Goal: Information Seeking & Learning: Learn about a topic

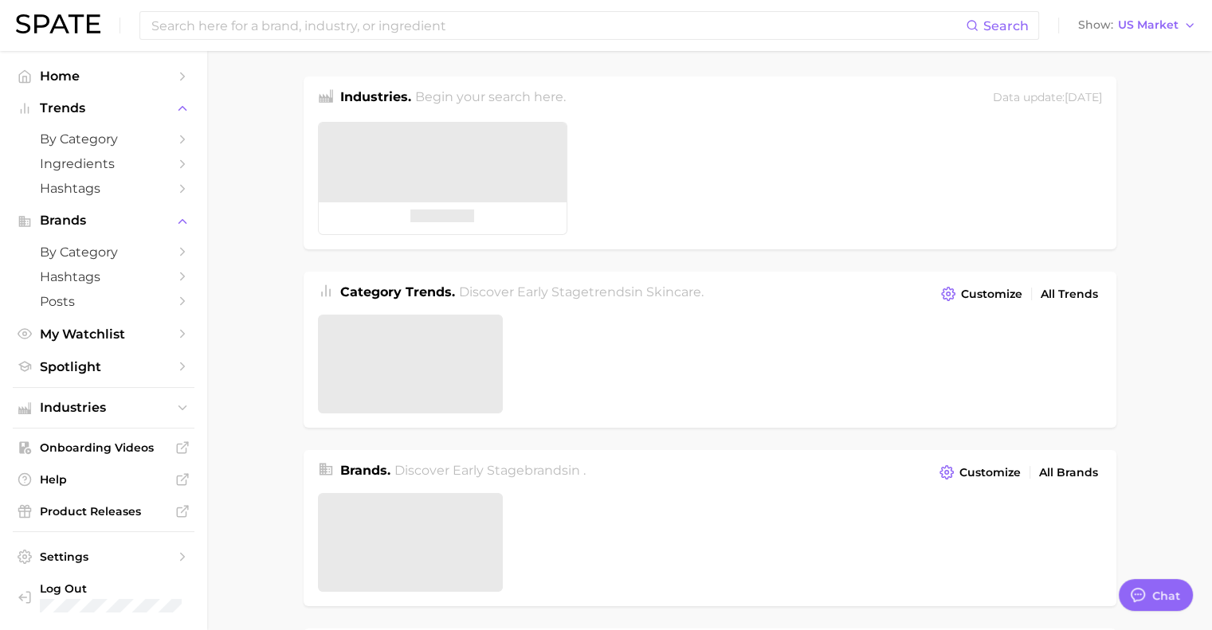
type textarea "x"
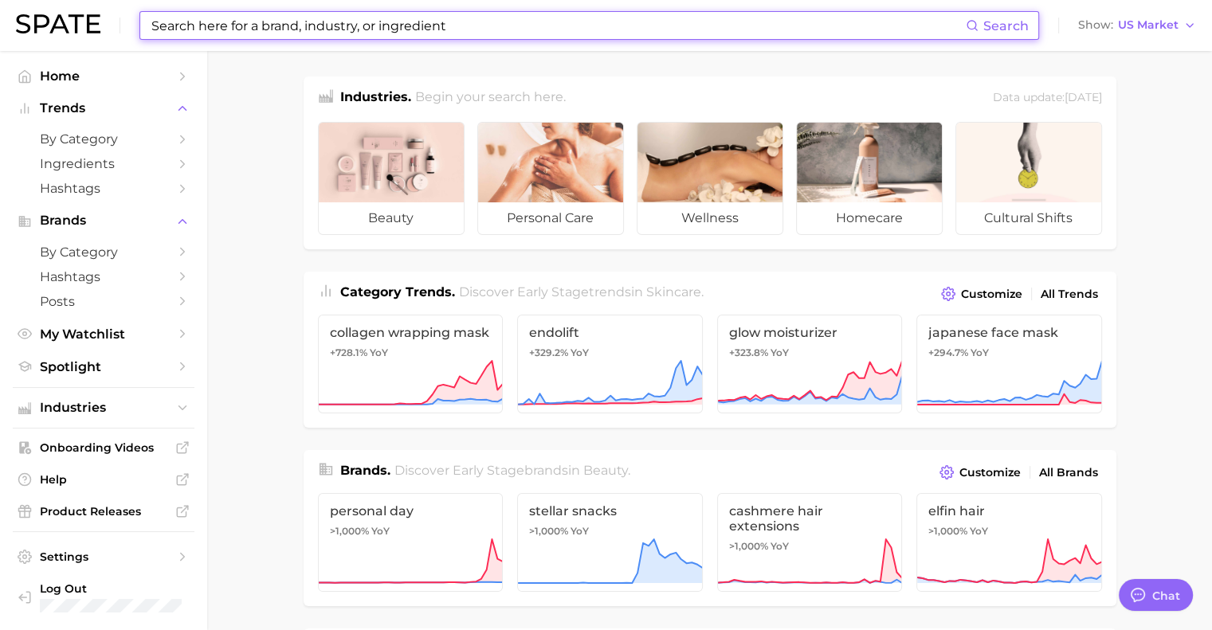
click at [290, 22] on input at bounding box center [558, 25] width 816 height 27
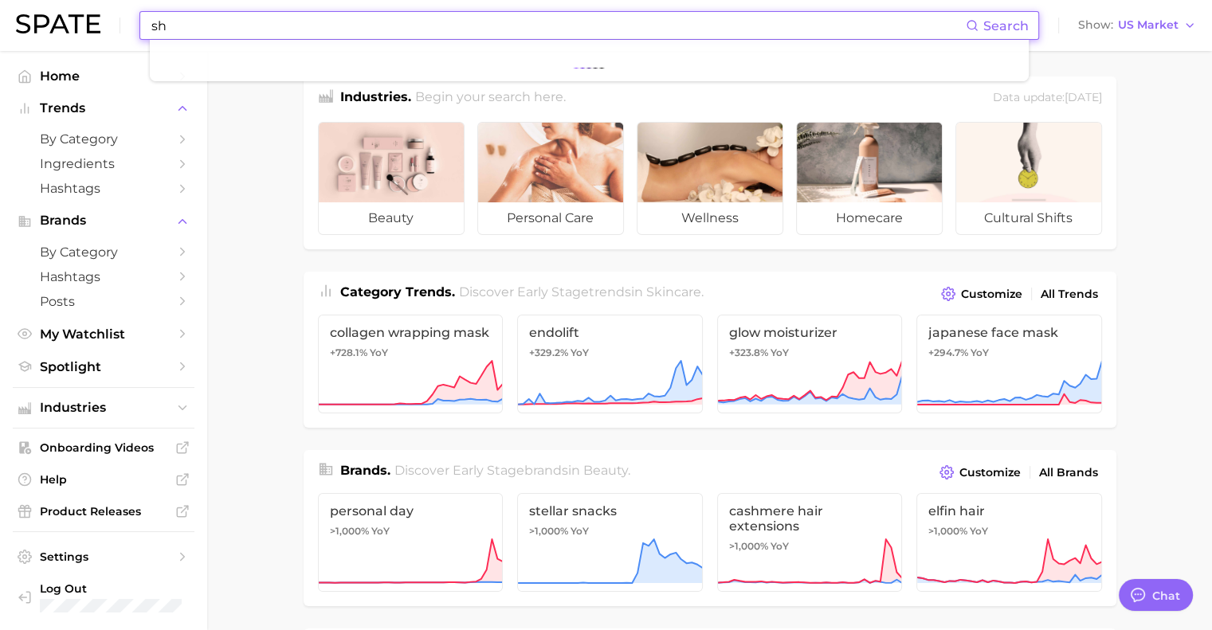
type input "s"
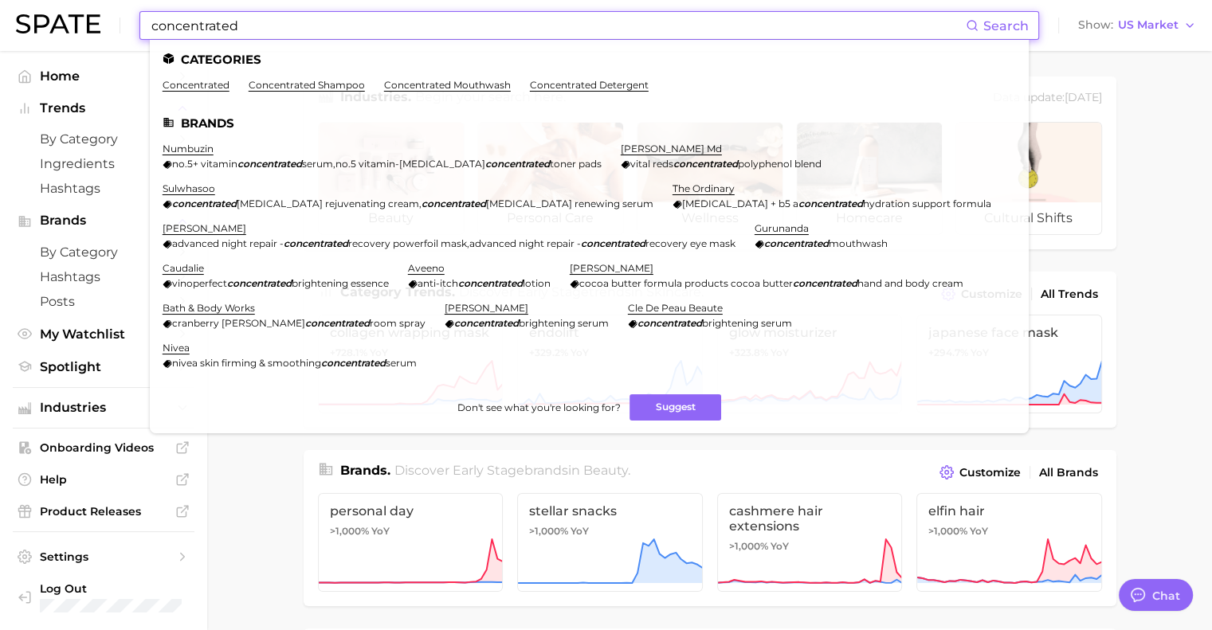
type input "concentrated"
click at [268, 84] on link "concentrated shampoo" at bounding box center [307, 85] width 116 height 12
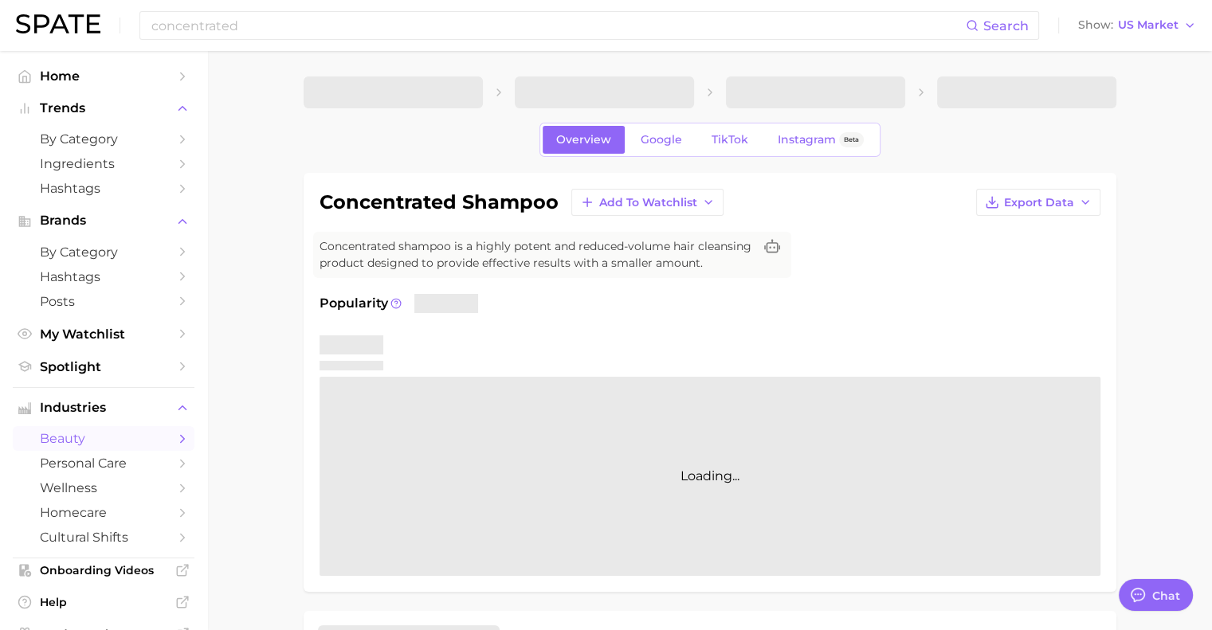
type textarea "x"
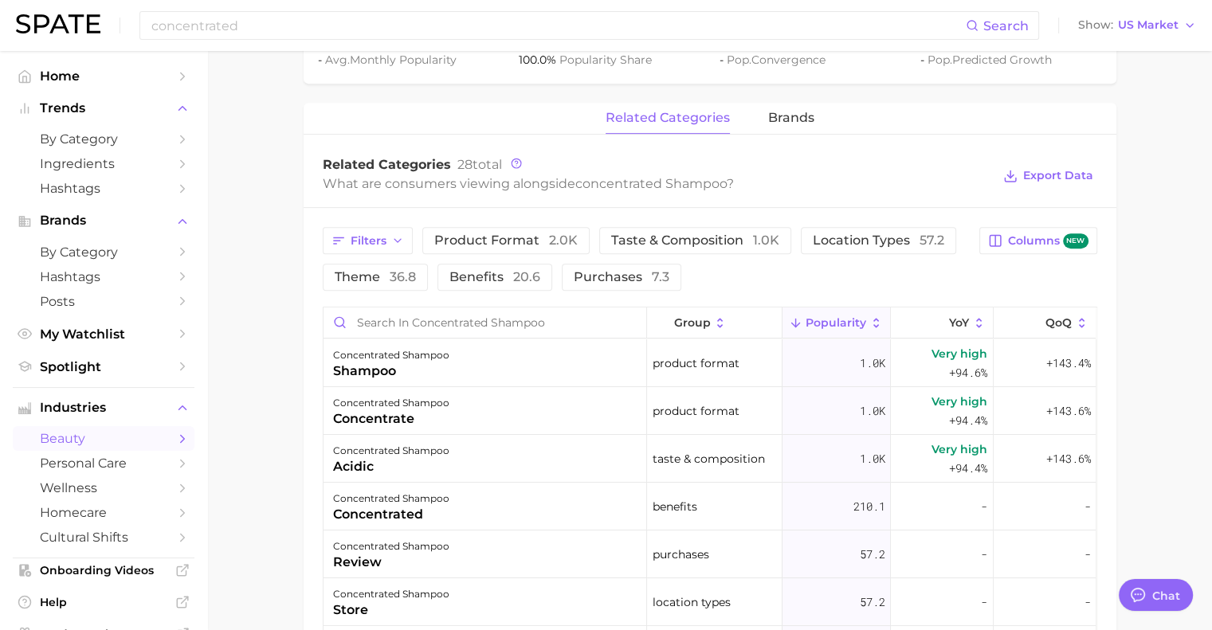
scroll to position [679, 0]
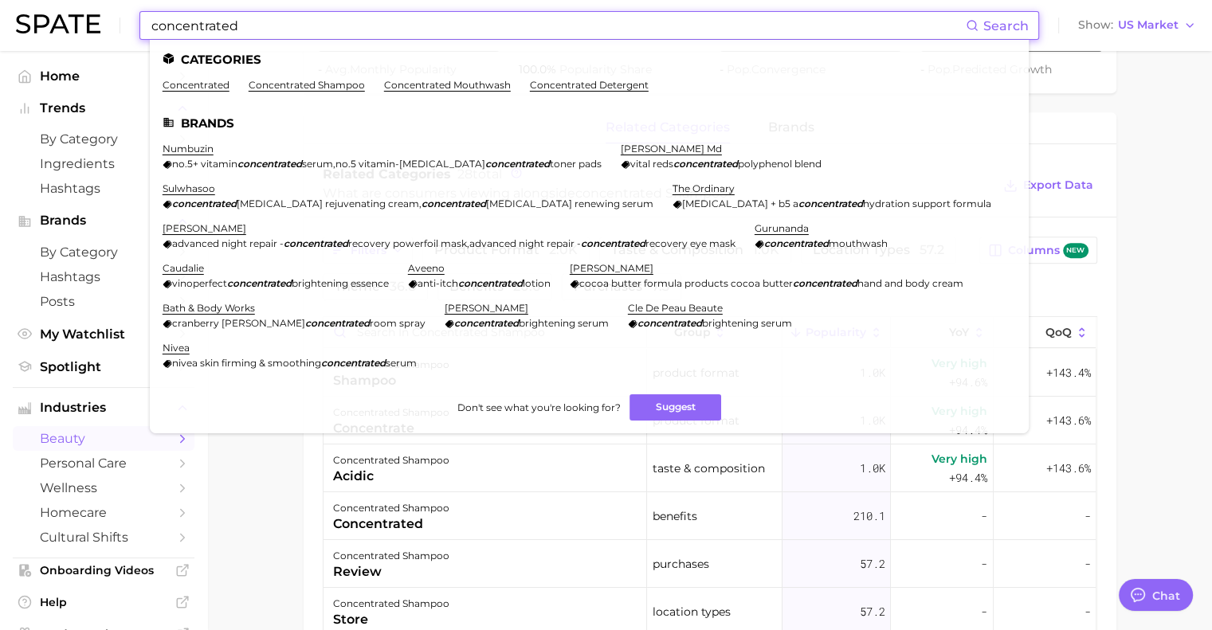
click at [379, 19] on input "concentrated" at bounding box center [558, 25] width 816 height 27
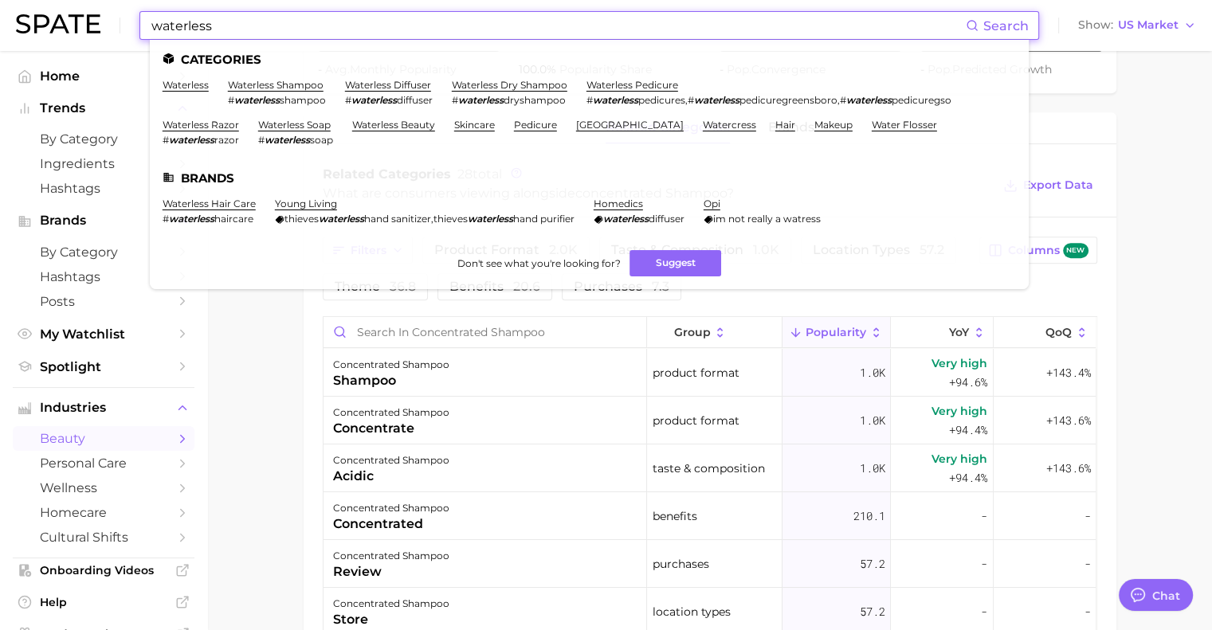
type input "waterless"
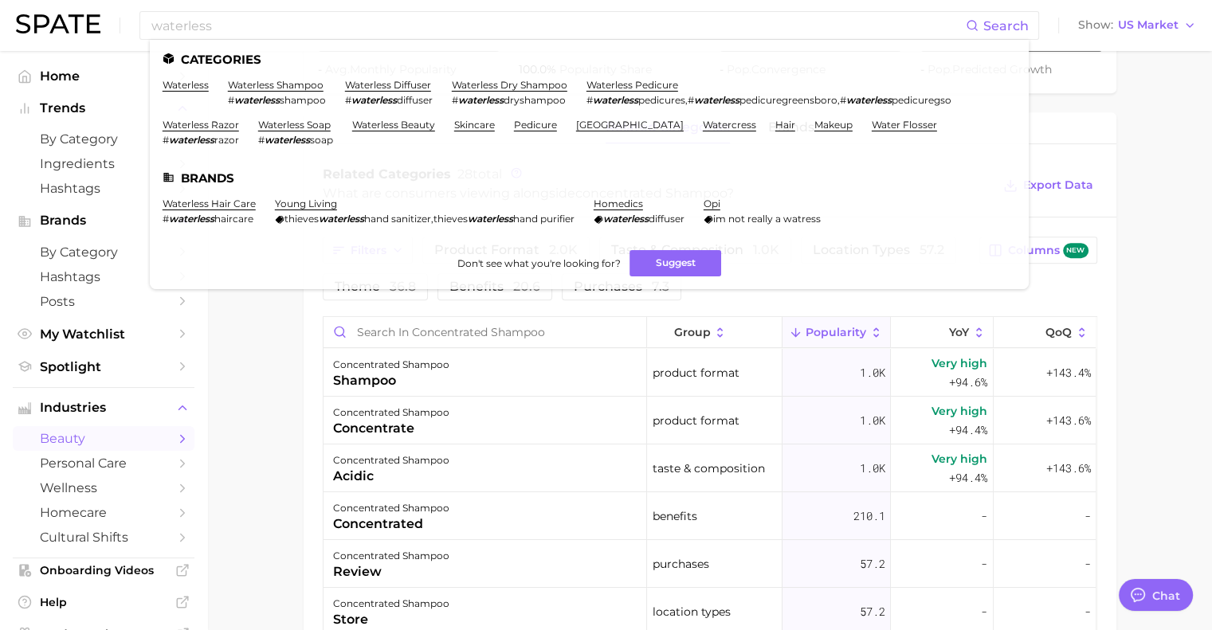
click at [294, 89] on link "waterless shampoo" at bounding box center [276, 85] width 96 height 12
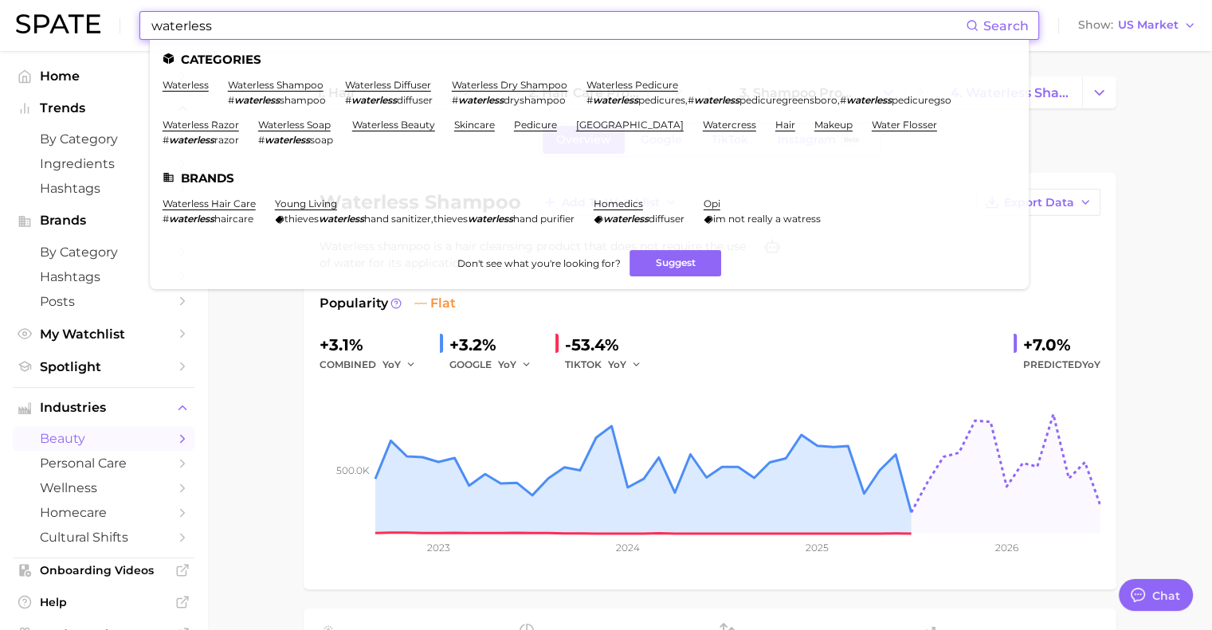
click at [232, 22] on input "waterless" at bounding box center [558, 25] width 816 height 27
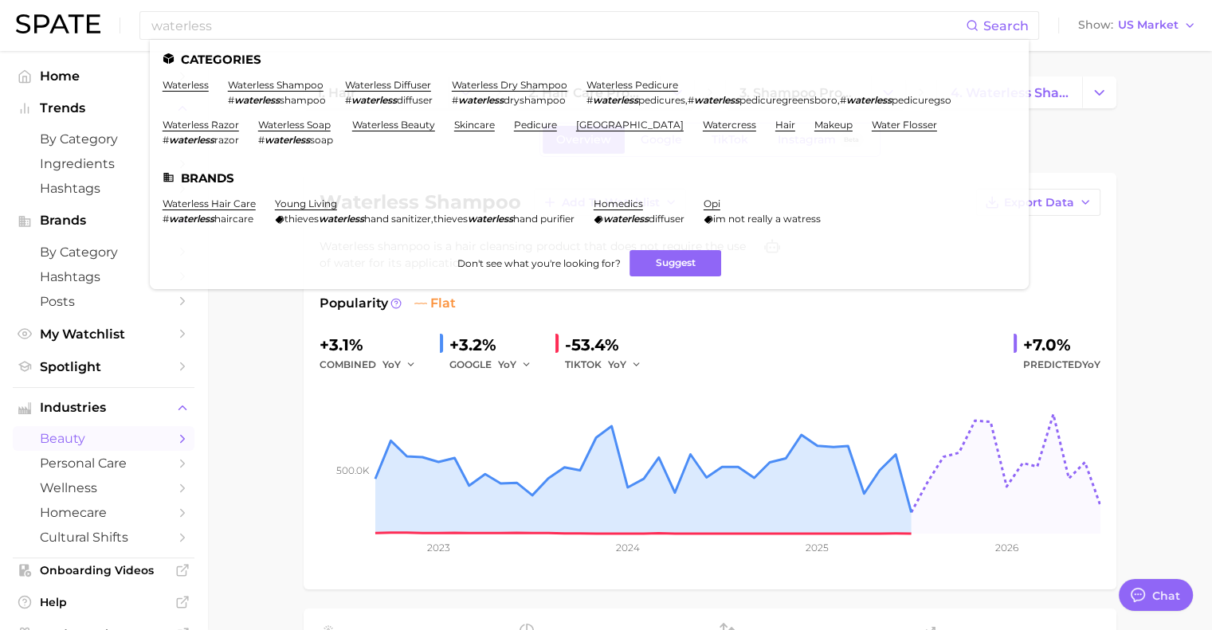
click at [194, 208] on link "waterless hair care" at bounding box center [209, 204] width 93 height 12
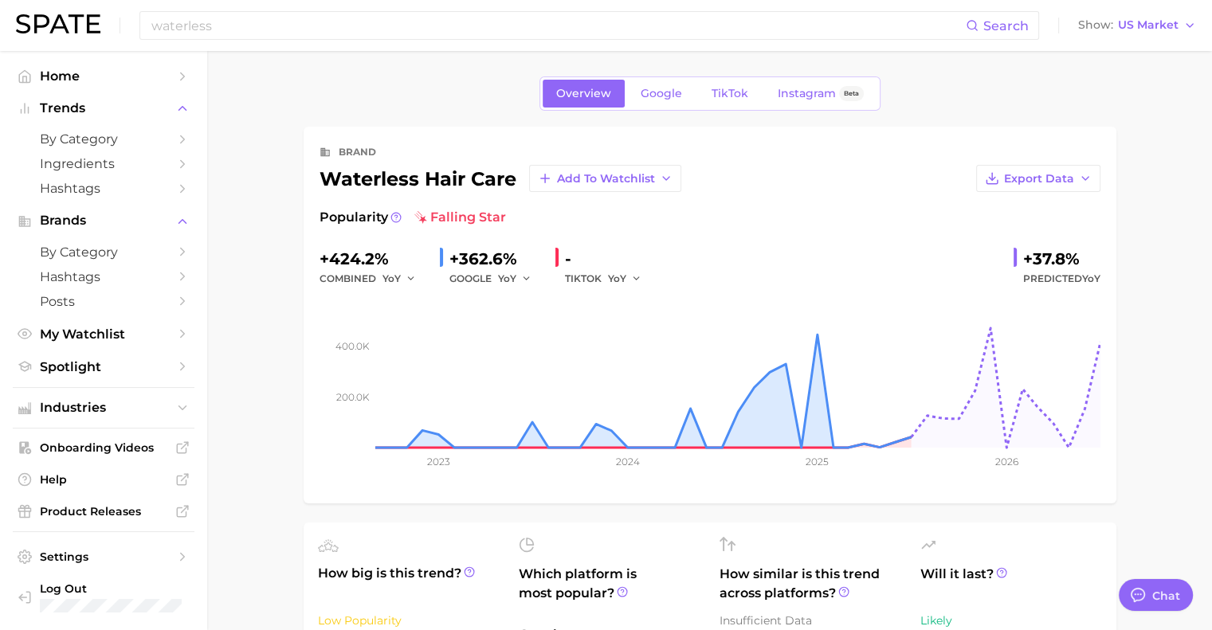
click at [182, 139] on icon "Sidebar" at bounding box center [182, 139] width 14 height 14
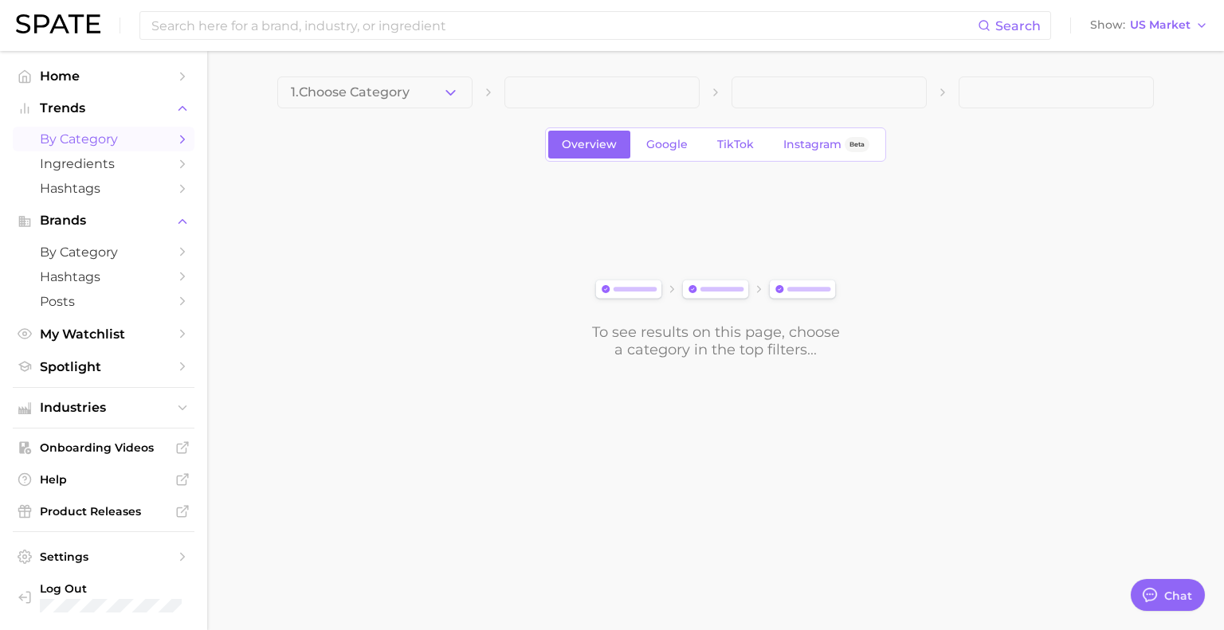
click at [170, 367] on link "Spotlight" at bounding box center [104, 367] width 182 height 25
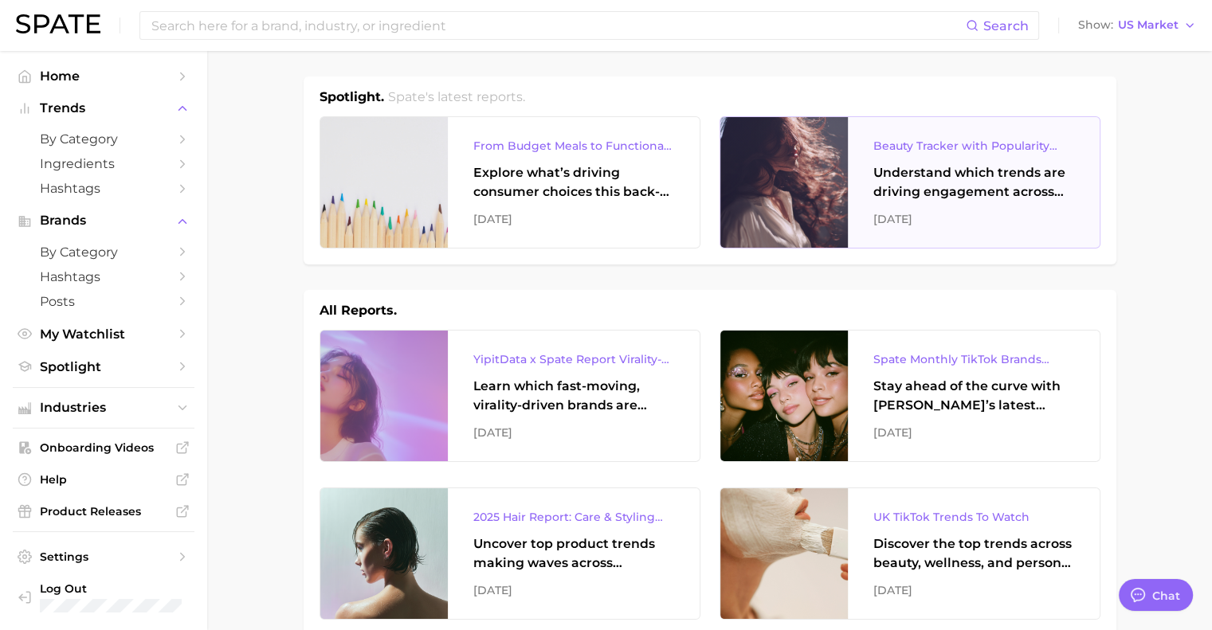
click at [932, 200] on div "Understand which trends are driving engagement across platforms in the skin, ha…" at bounding box center [973, 182] width 201 height 38
